Goal: Task Accomplishment & Management: Manage account settings

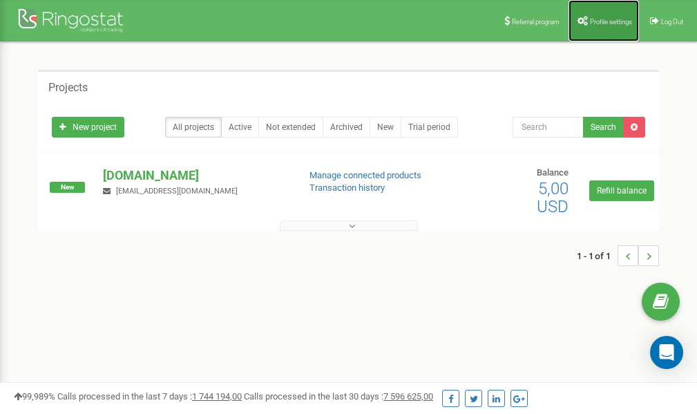
click at [610, 17] on link "Profile settings" at bounding box center [604, 20] width 71 height 41
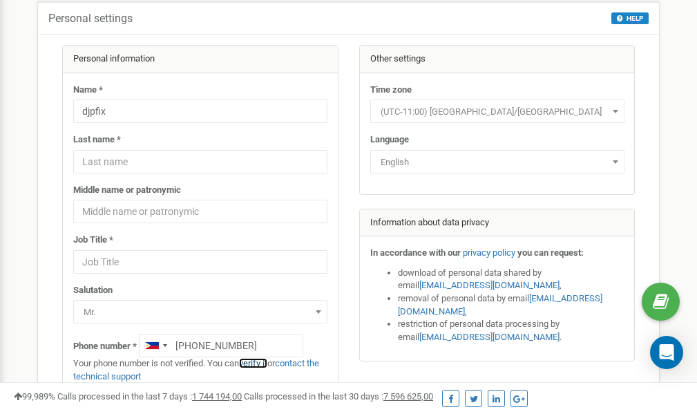
click at [262, 362] on link "verify it" at bounding box center [253, 363] width 28 height 10
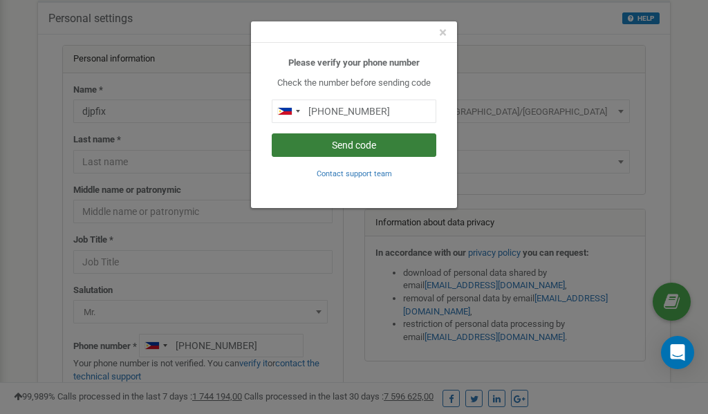
click at [375, 147] on button "Send code" at bounding box center [354, 145] width 165 height 24
